Goal: Task Accomplishment & Management: Manage account settings

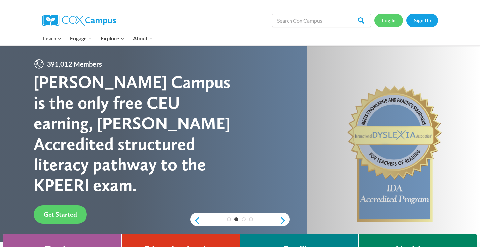
click at [385, 19] on link "Log In" at bounding box center [389, 21] width 29 height 14
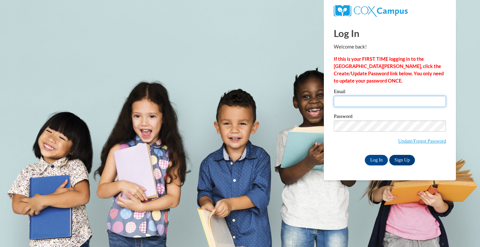
click at [378, 102] on input "Email" at bounding box center [390, 101] width 112 height 11
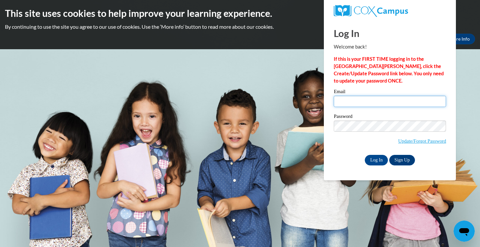
type input "azaccaro@butler.edu"
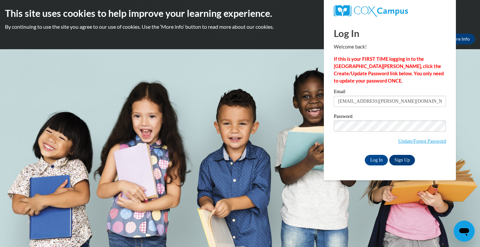
click at [375, 133] on span "Update/Forgot Password" at bounding box center [390, 134] width 112 height 27
click at [376, 157] on input "Log In" at bounding box center [376, 160] width 23 height 11
